Goal: Task Accomplishment & Management: Manage account settings

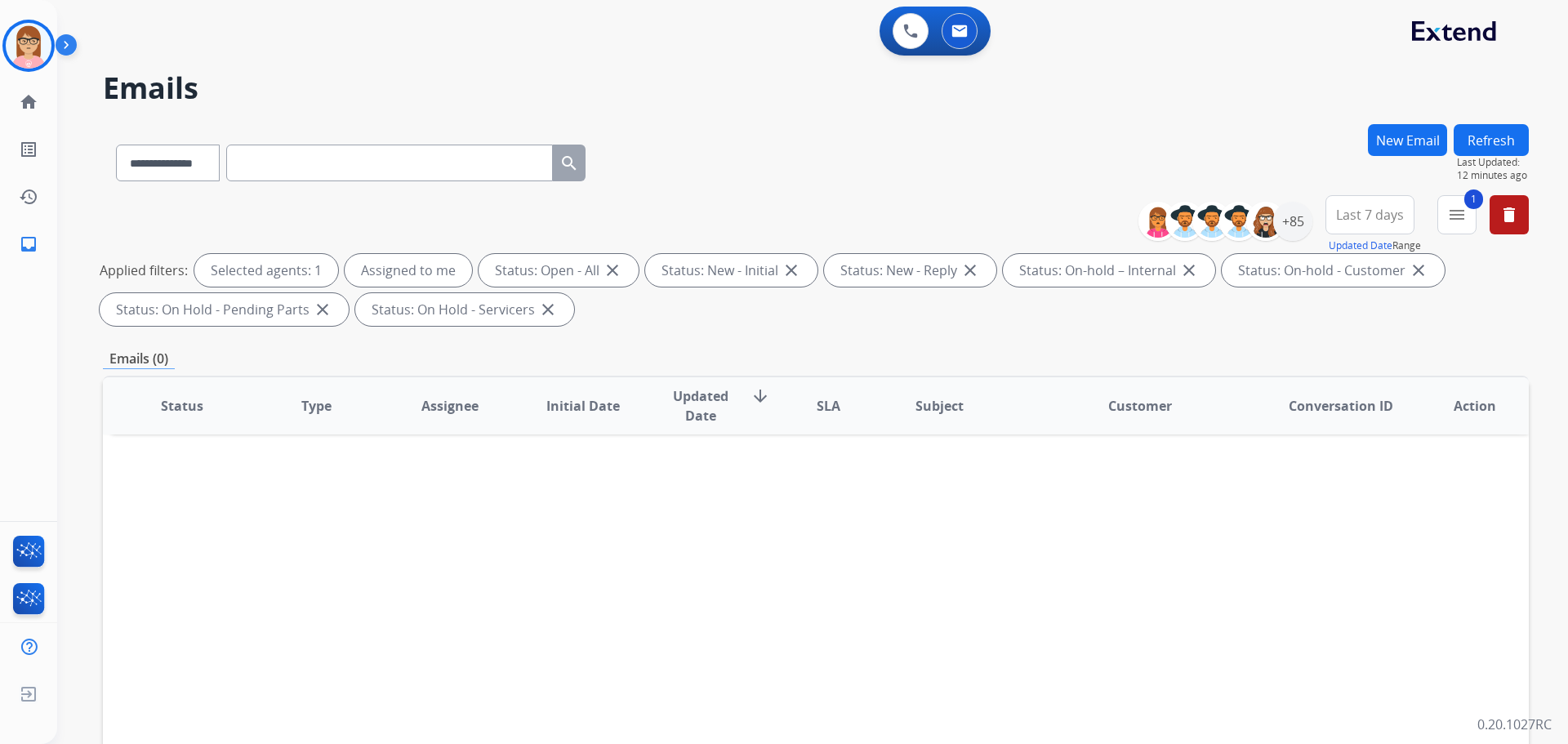
select select "**********"
click at [69, 44] on img at bounding box center [69, 48] width 27 height 31
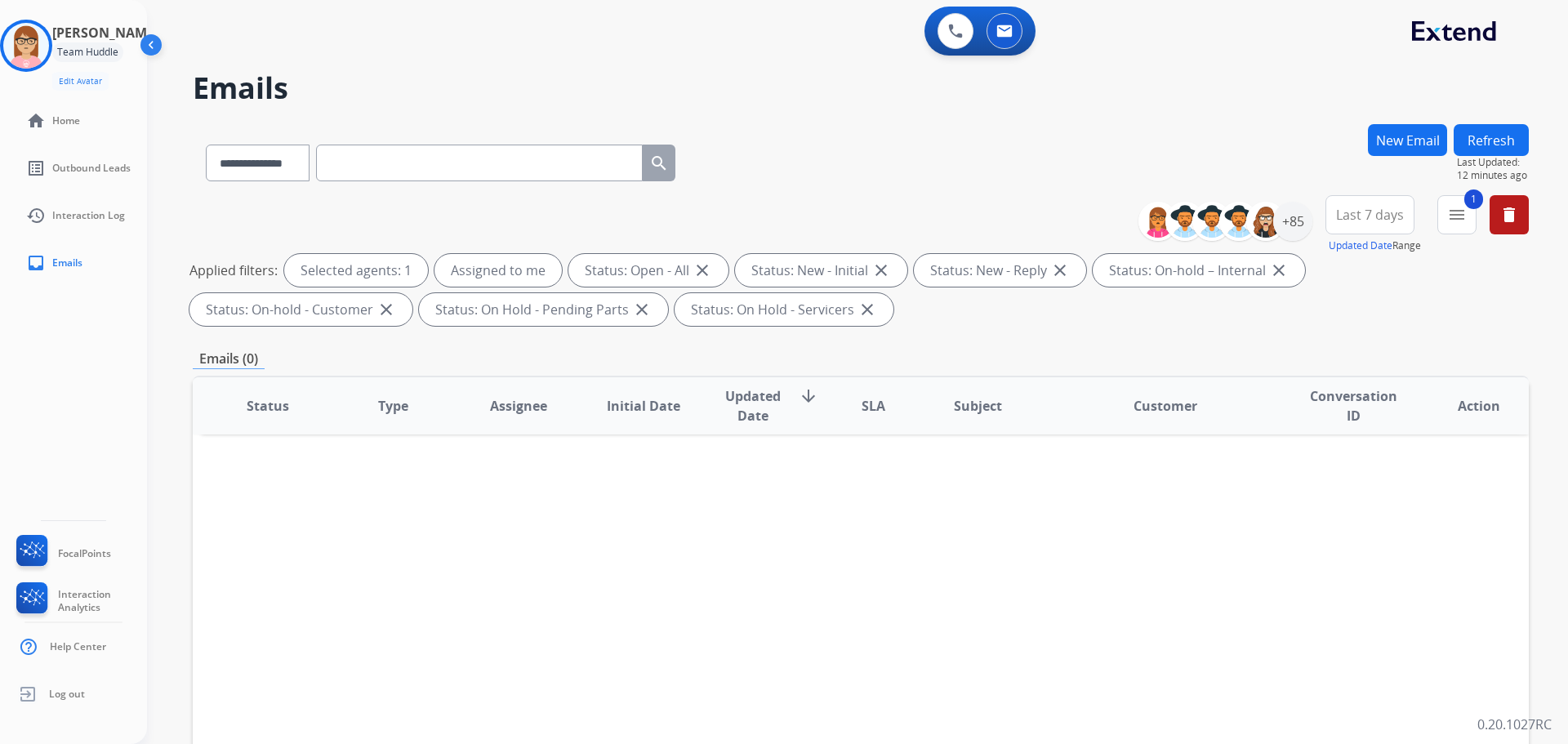
click at [156, 49] on img at bounding box center [153, 48] width 31 height 31
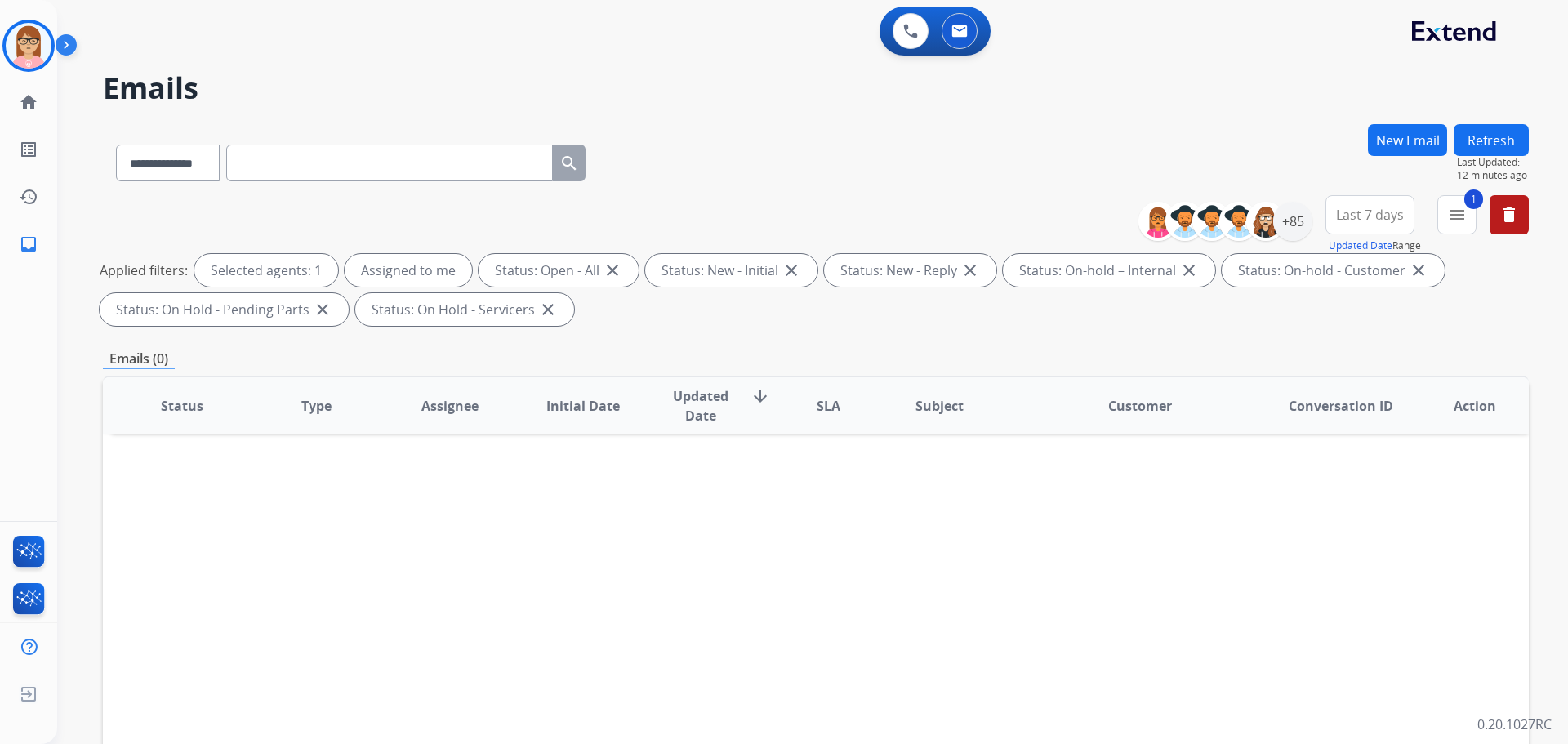
click at [1129, 115] on div "**********" at bounding box center [793, 431] width 1471 height 744
click at [15, 46] on img at bounding box center [28, 46] width 46 height 46
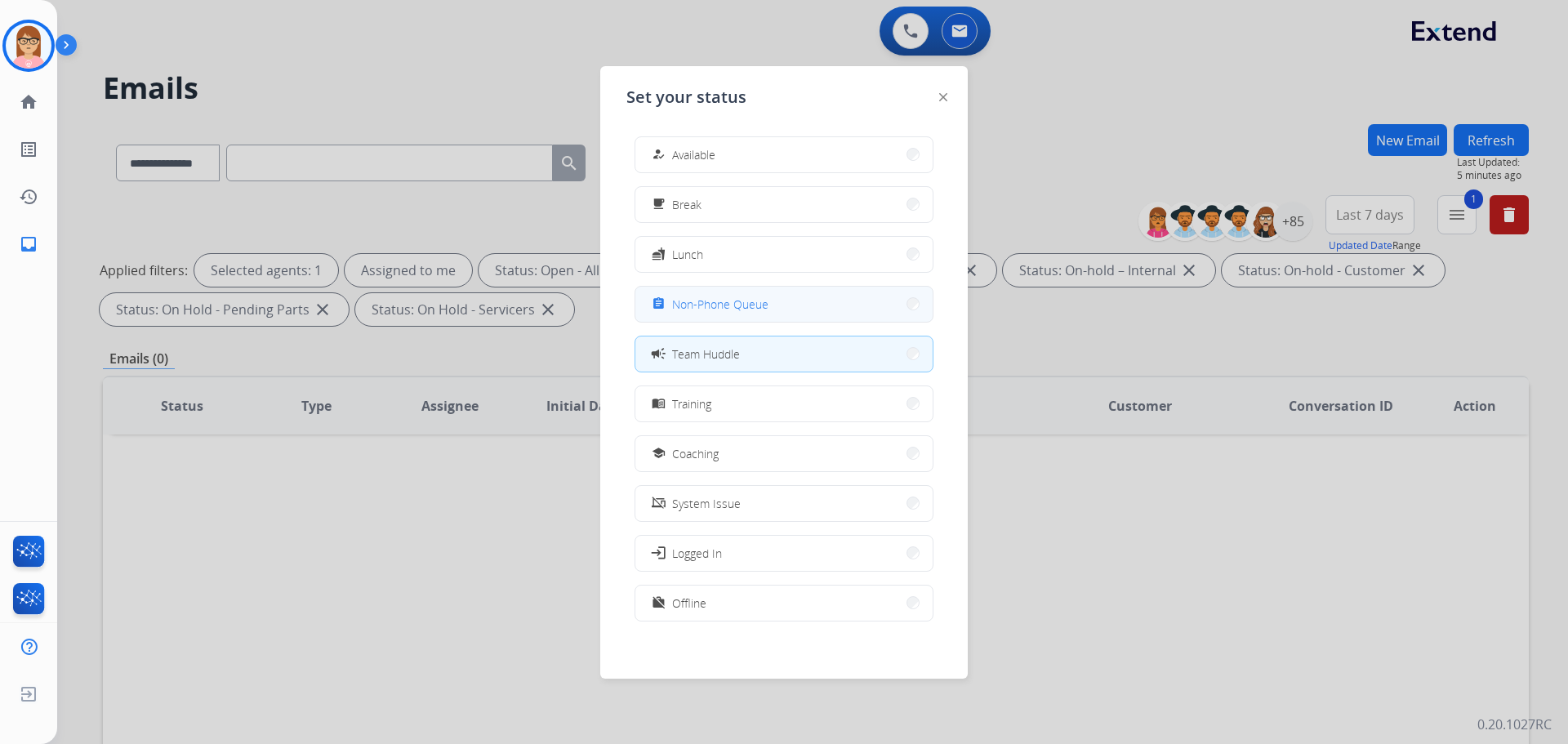
click at [721, 297] on span "Non-Phone Queue" at bounding box center [720, 304] width 97 height 17
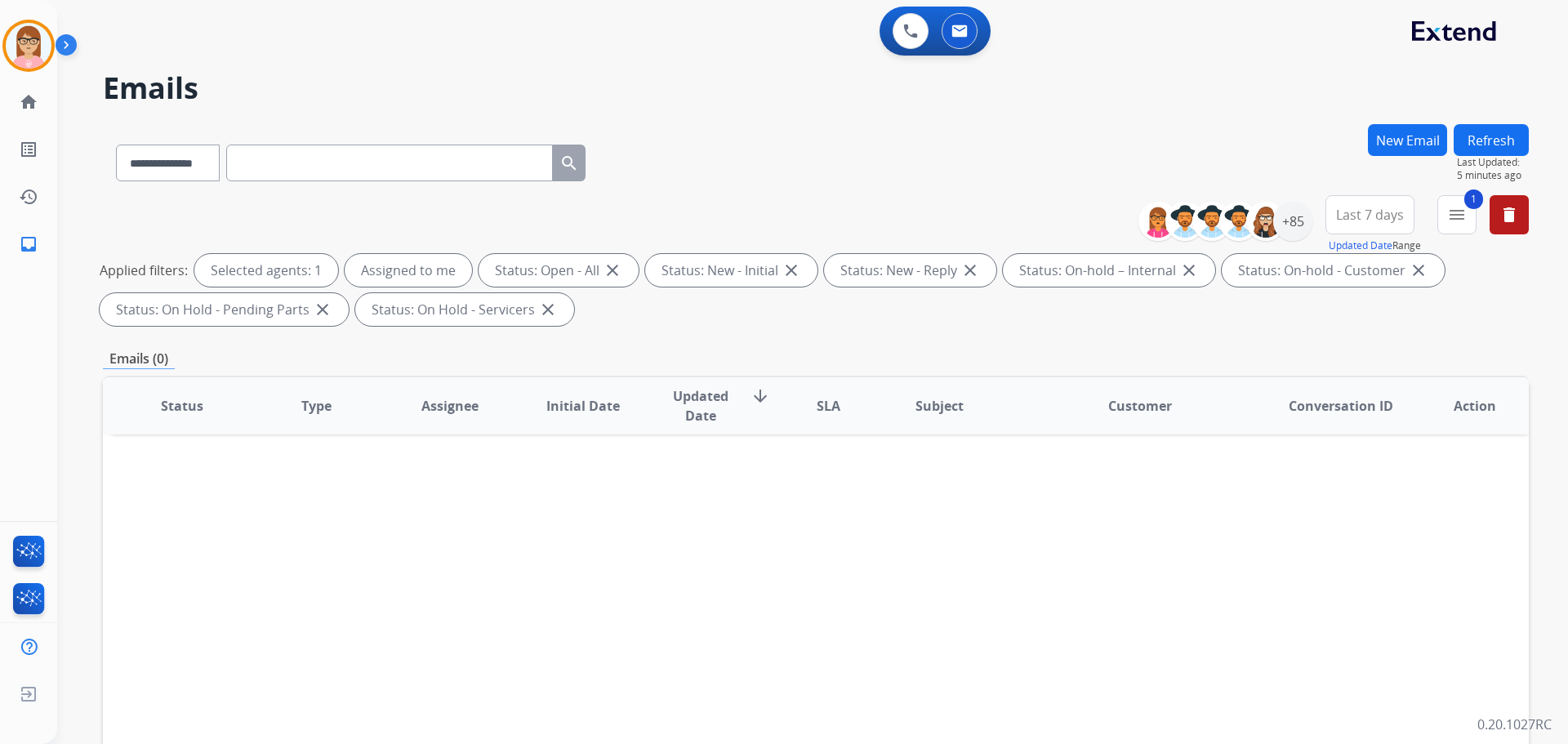
click at [66, 49] on img at bounding box center [69, 48] width 27 height 31
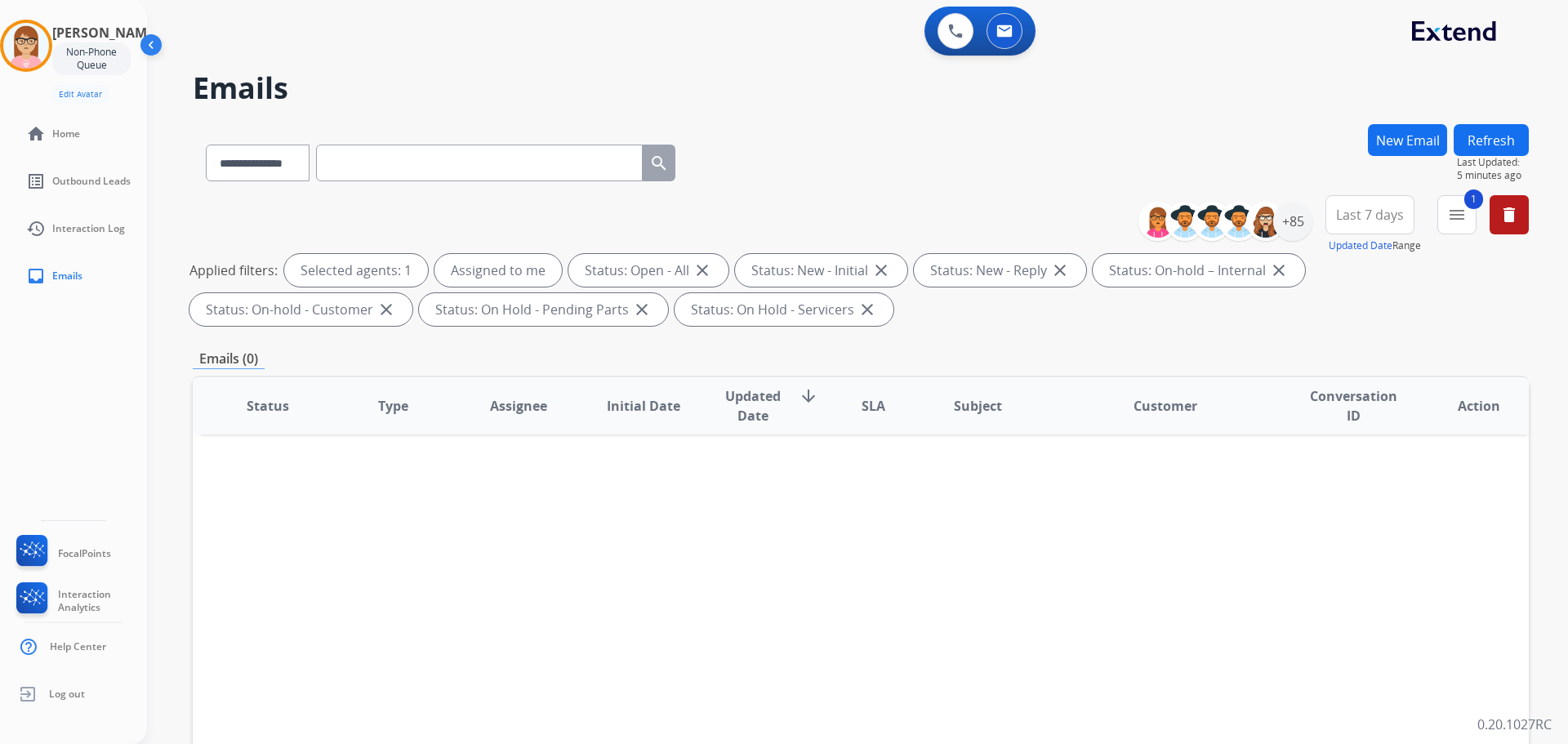
click at [453, 46] on div "0 Voice Interactions 0 Email Interactions" at bounding box center [848, 32] width 1362 height 52
click at [25, 47] on img at bounding box center [26, 46] width 46 height 46
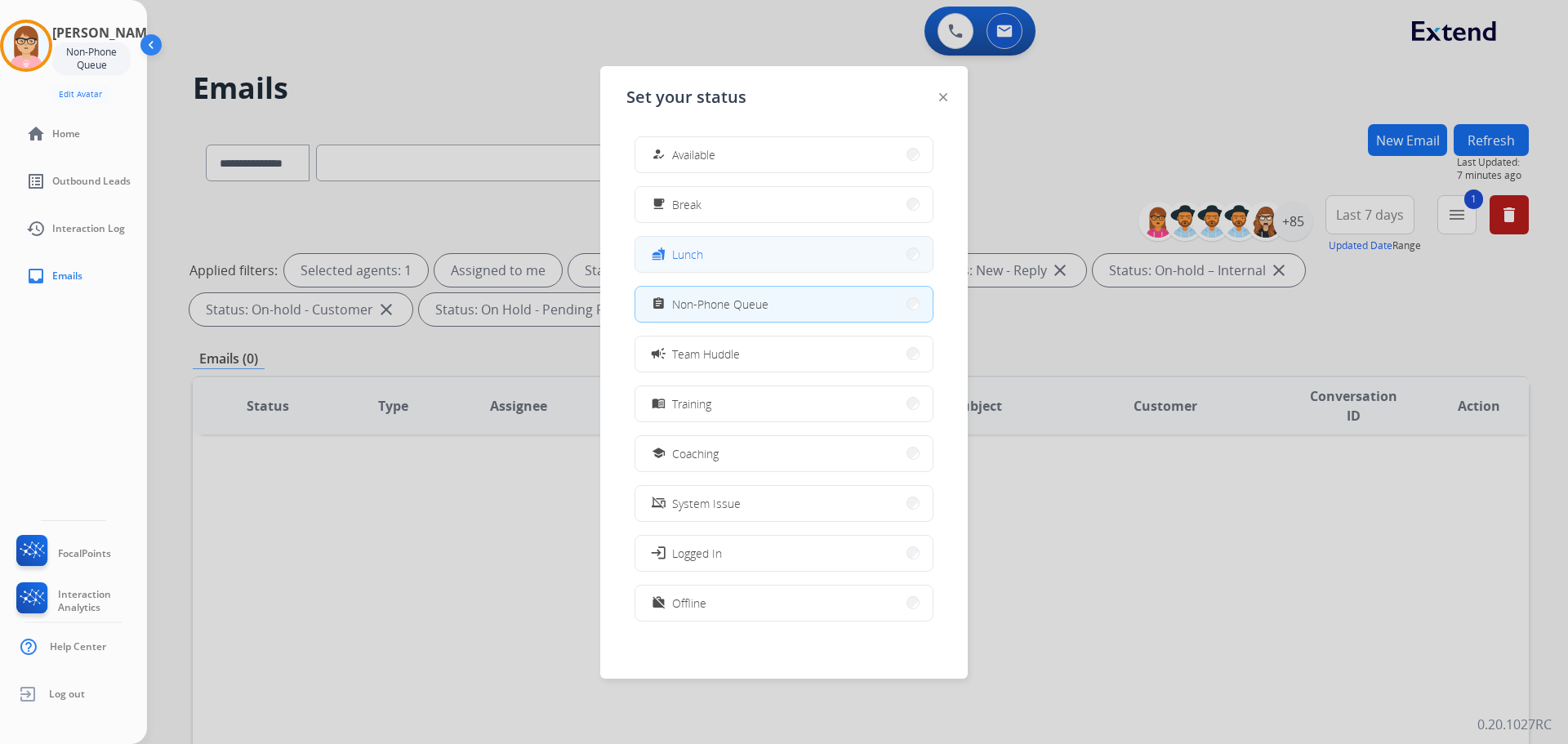
click at [685, 257] on span "Lunch" at bounding box center [687, 254] width 31 height 17
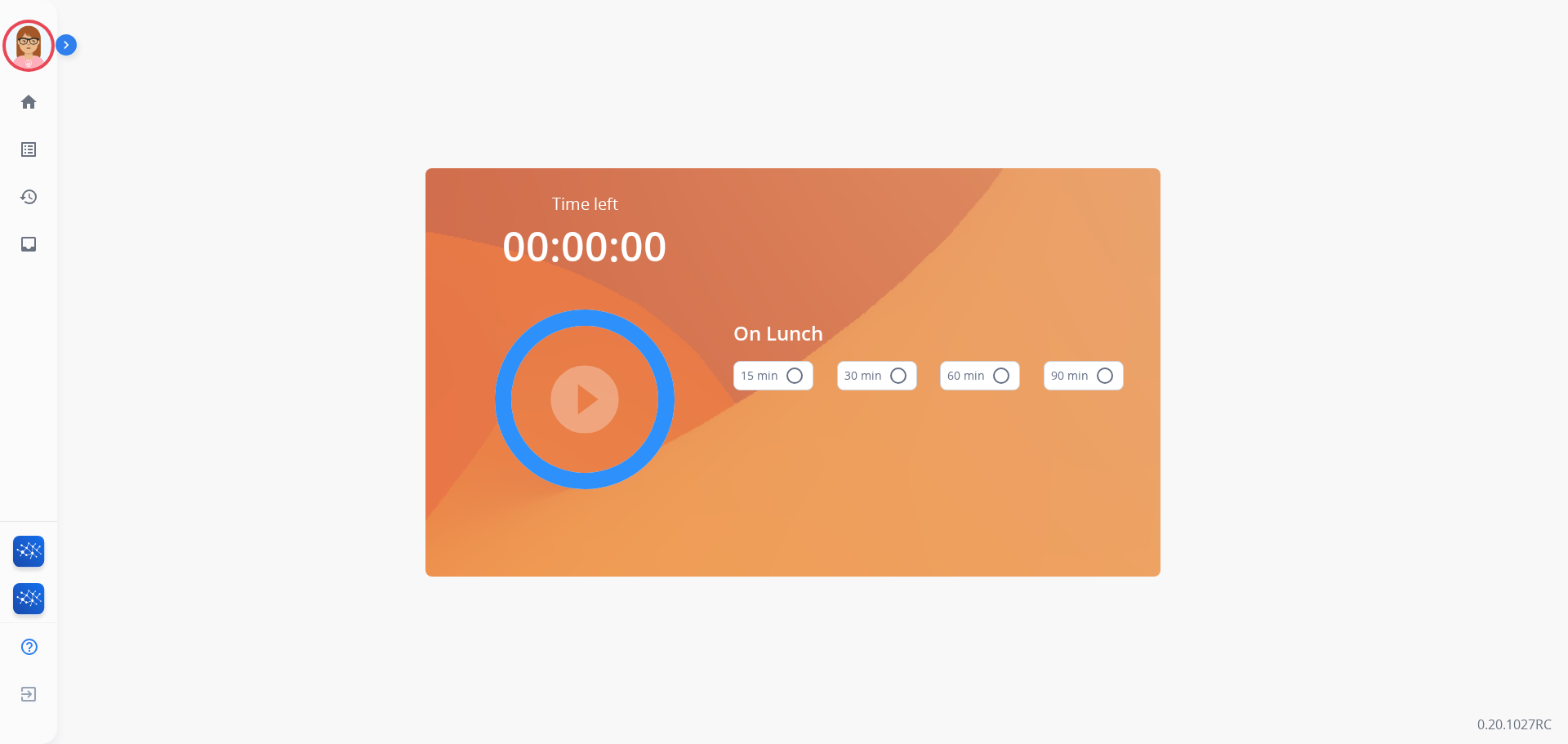
click at [973, 384] on button "60 min radio_button_unchecked" at bounding box center [980, 375] width 80 height 29
click at [595, 390] on mat-icon "play_circle_filled" at bounding box center [585, 400] width 20 height 20
